Goal: Complete Application Form: Complete application form

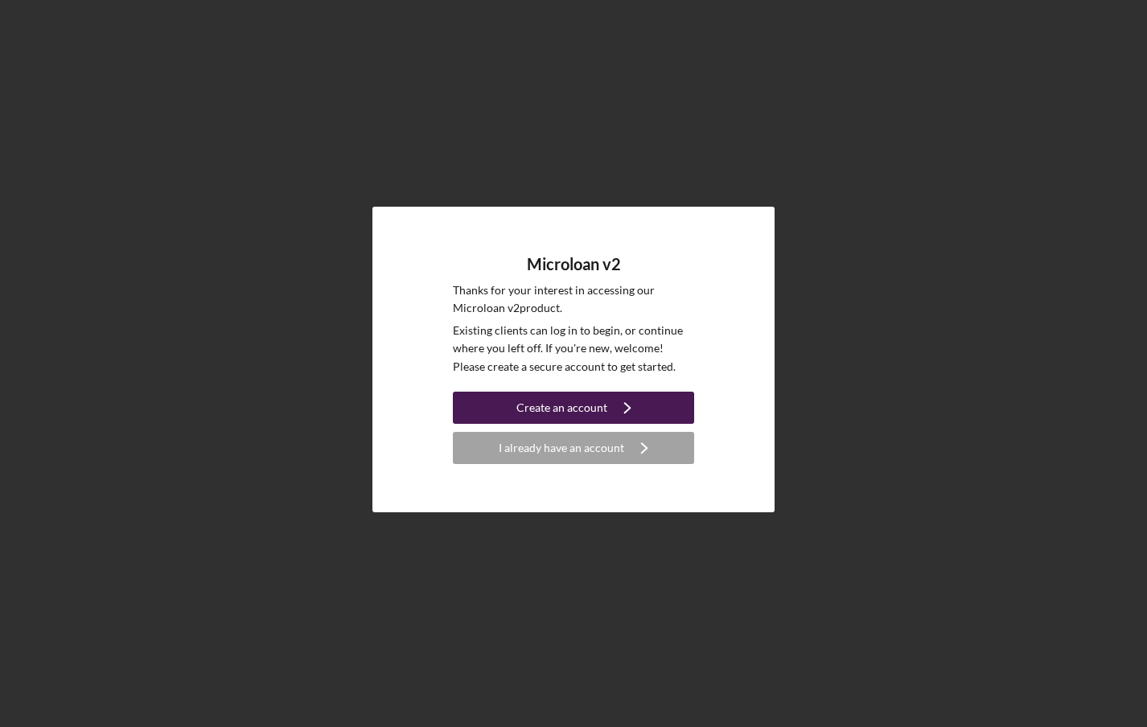
click at [479, 409] on button "Create an account Icon/Navigate" at bounding box center [573, 408] width 241 height 32
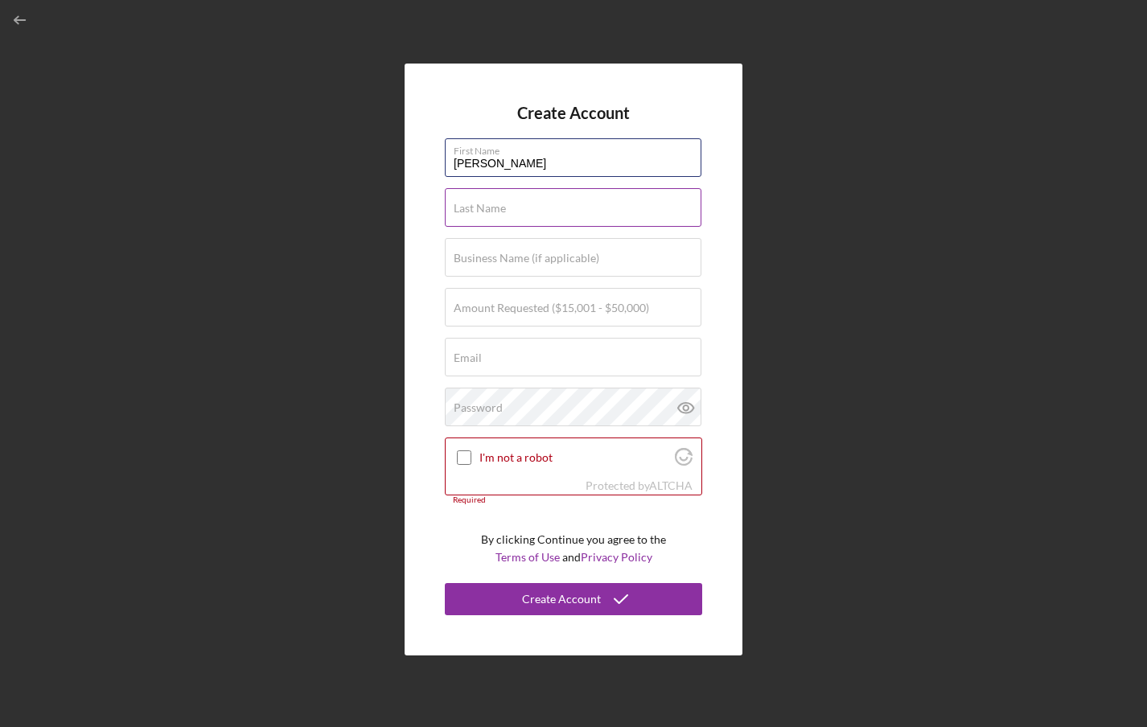
type input "[PERSON_NAME]"
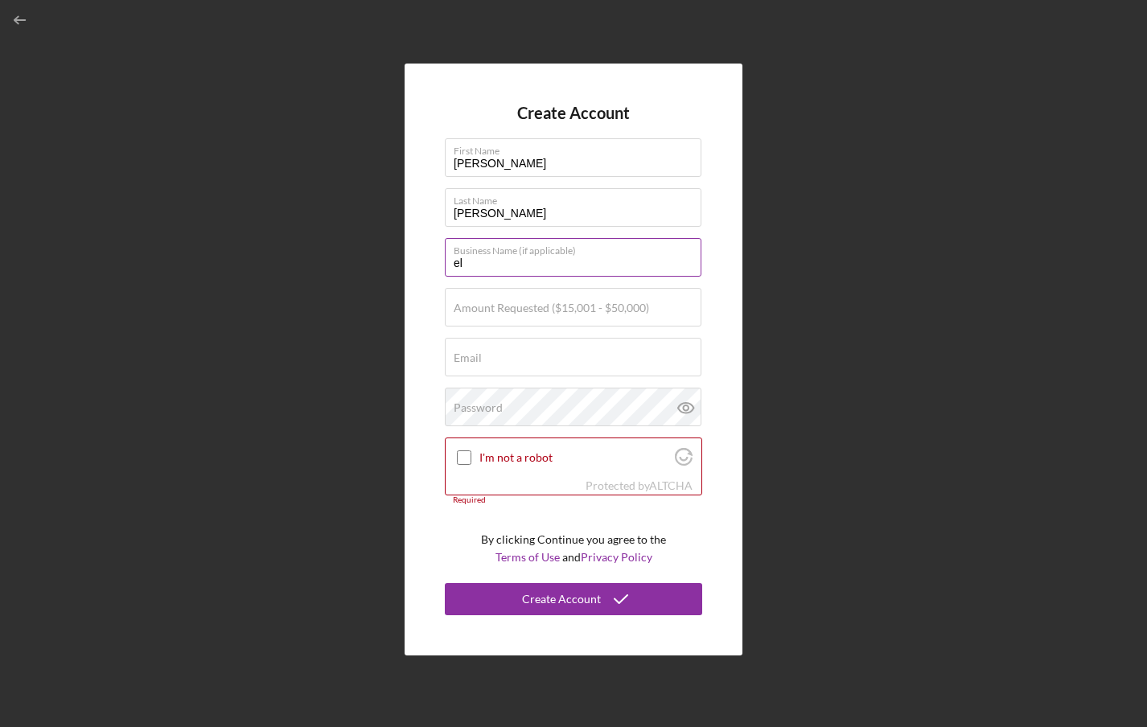
type input "e"
click at [503, 314] on label "Amount Requested ($15,001 - $50,000)" at bounding box center [551, 308] width 195 height 13
click at [503, 314] on input "Amount Requested ($15,001 - $50,000)" at bounding box center [573, 307] width 257 height 39
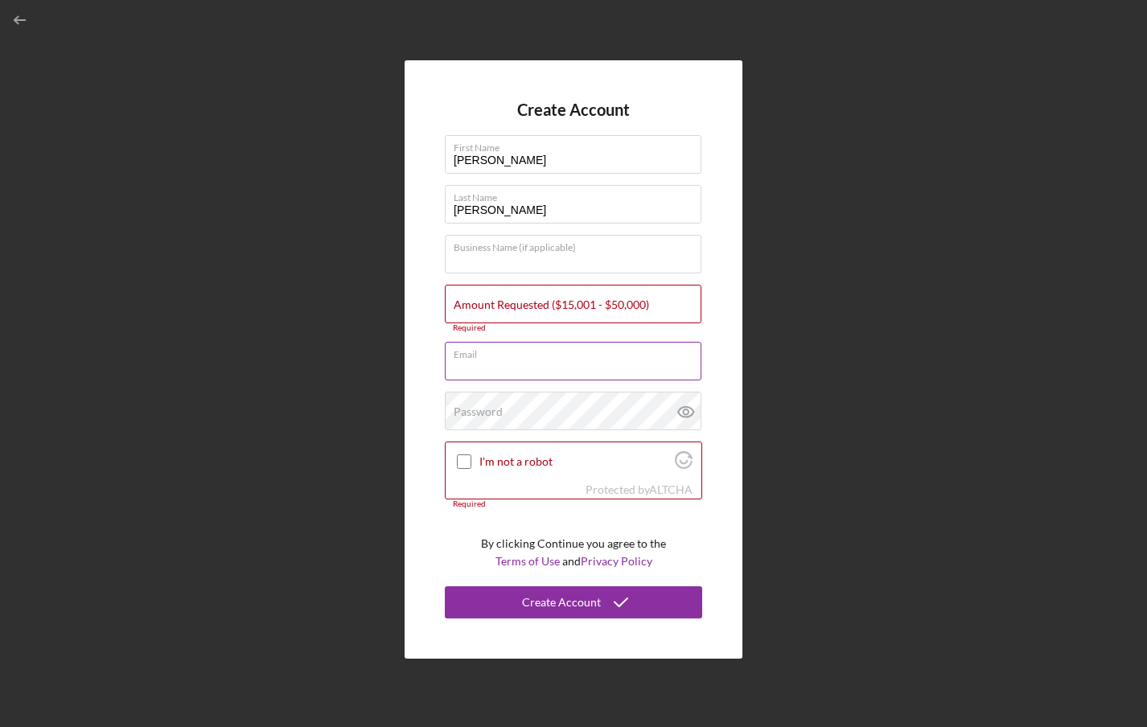
click at [475, 351] on div "Email Required" at bounding box center [573, 362] width 257 height 40
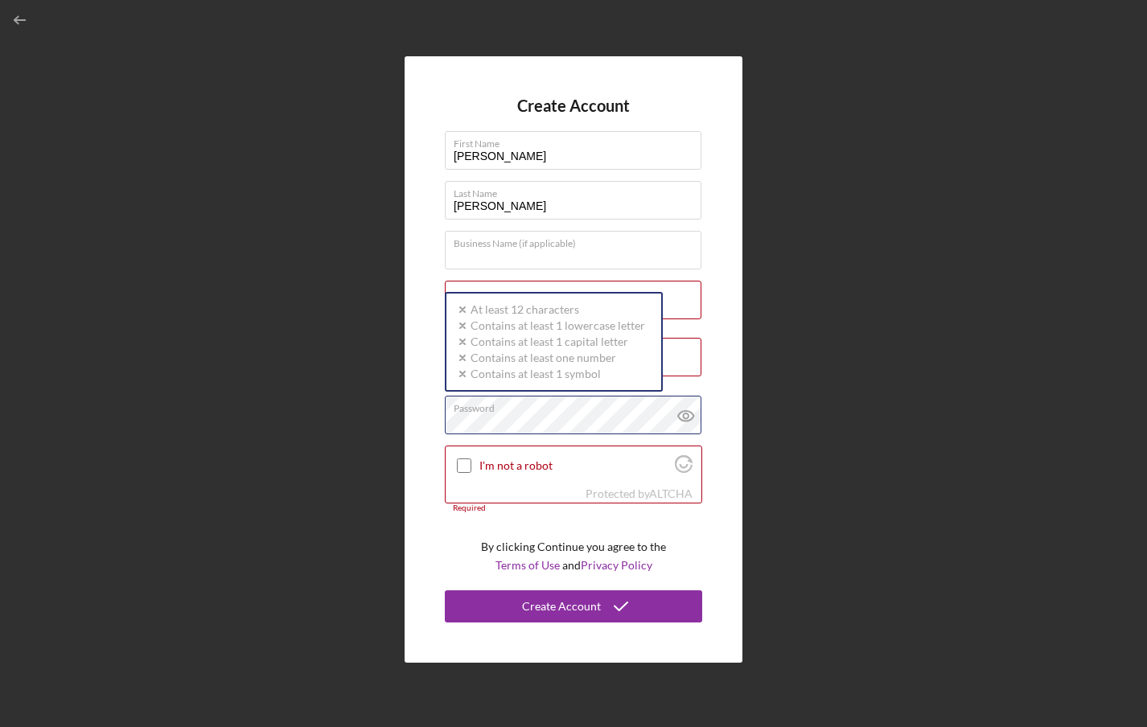
click at [491, 408] on div "Password Icon/icon-validation-no At least 12 characters Icon/icon-validation-no…" at bounding box center [573, 416] width 257 height 40
click at [702, 235] on div "Create Account First Name [PERSON_NAME] Last Name [PERSON_NAME] Business Name (…" at bounding box center [574, 359] width 338 height 606
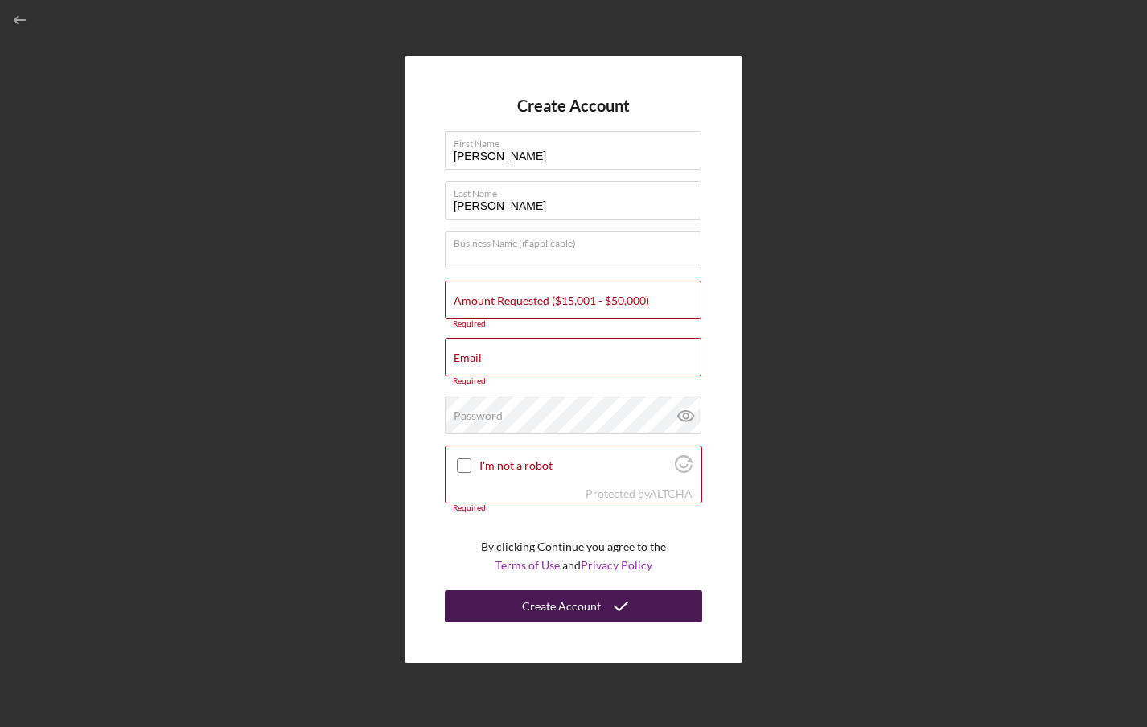
click at [543, 596] on div "Create Account" at bounding box center [561, 606] width 79 height 32
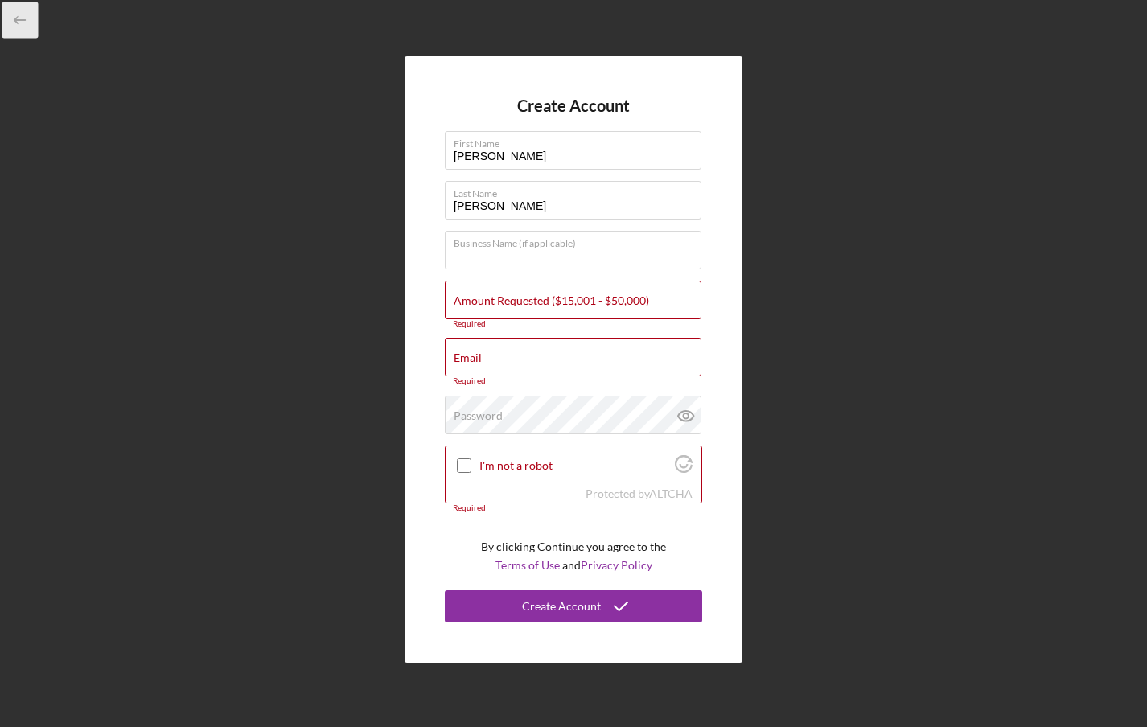
click at [15, 23] on icon "button" at bounding box center [20, 20] width 36 height 36
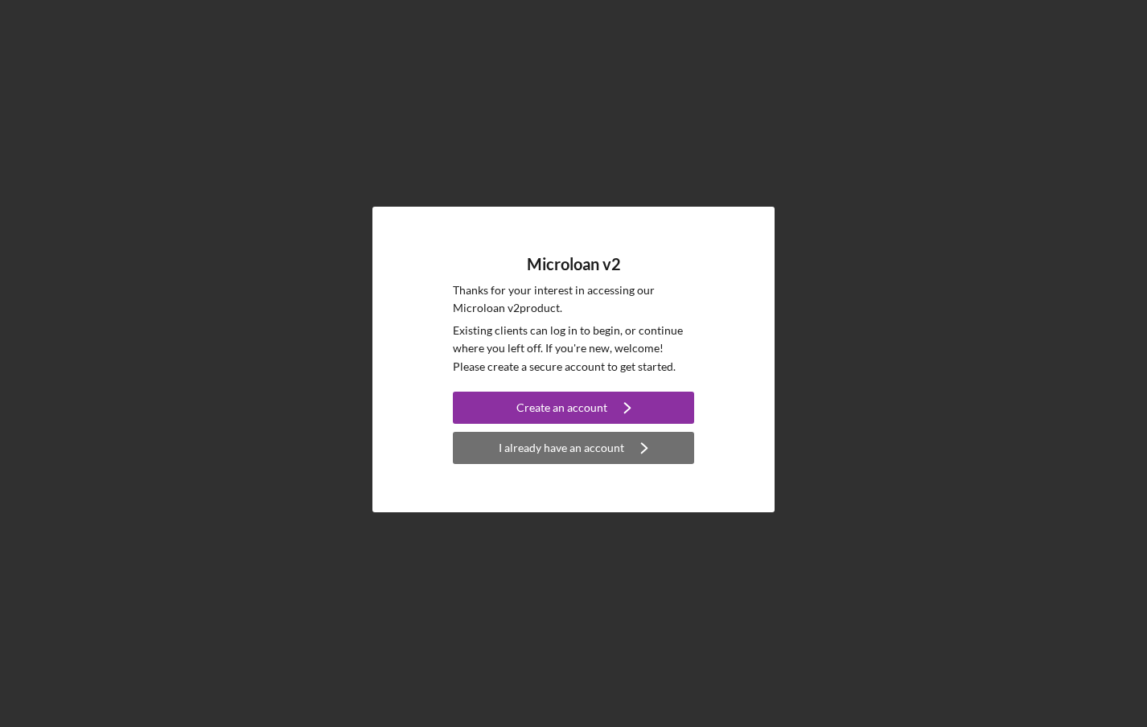
click at [608, 445] on div "I already have an account" at bounding box center [561, 448] width 125 height 32
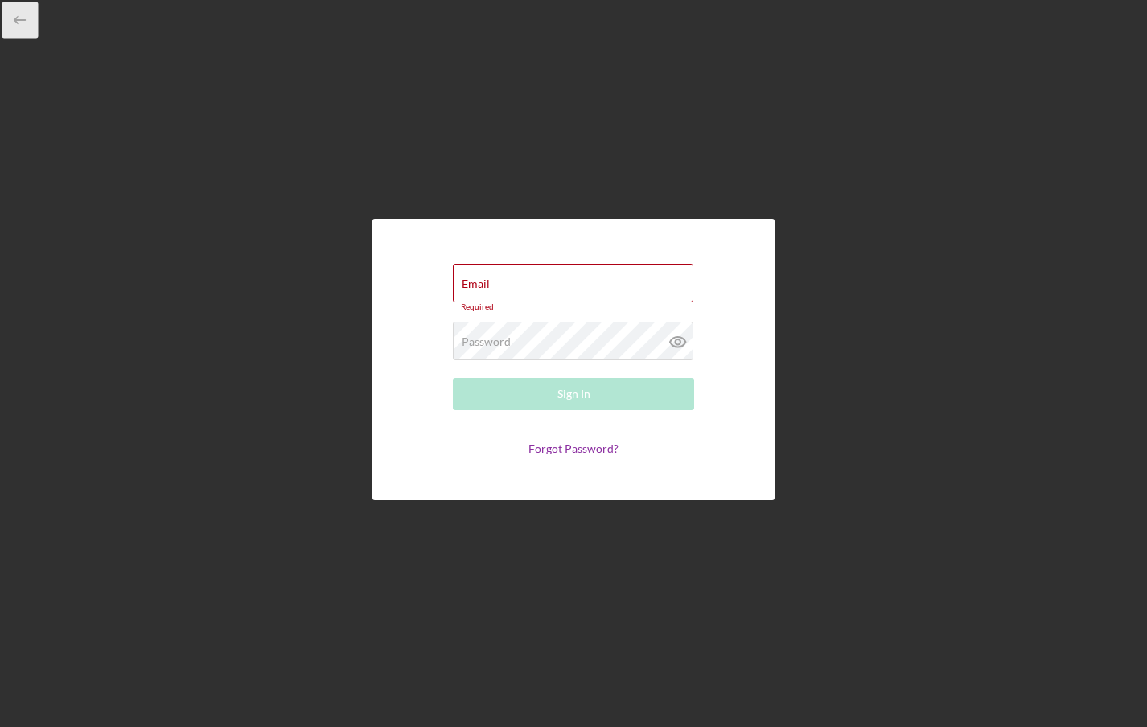
click at [23, 22] on icon "button" at bounding box center [20, 20] width 36 height 36
